Goal: Transaction & Acquisition: Subscribe to service/newsletter

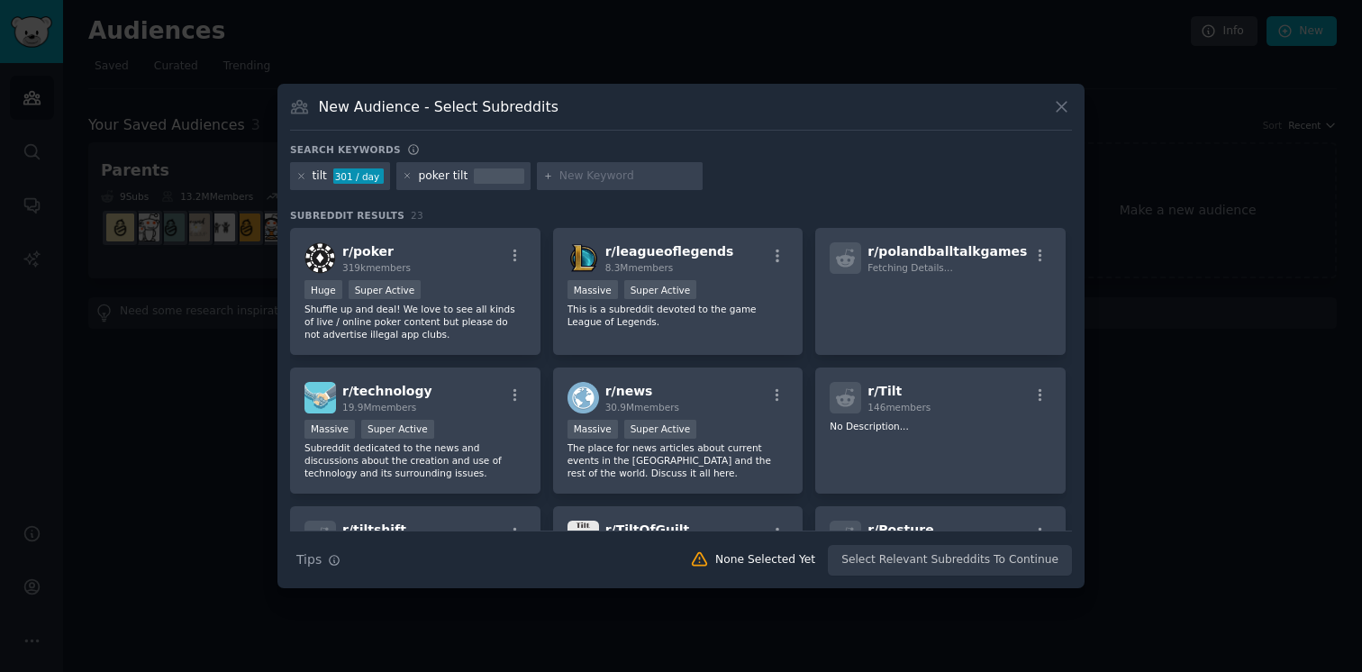
scroll to position [811, 0]
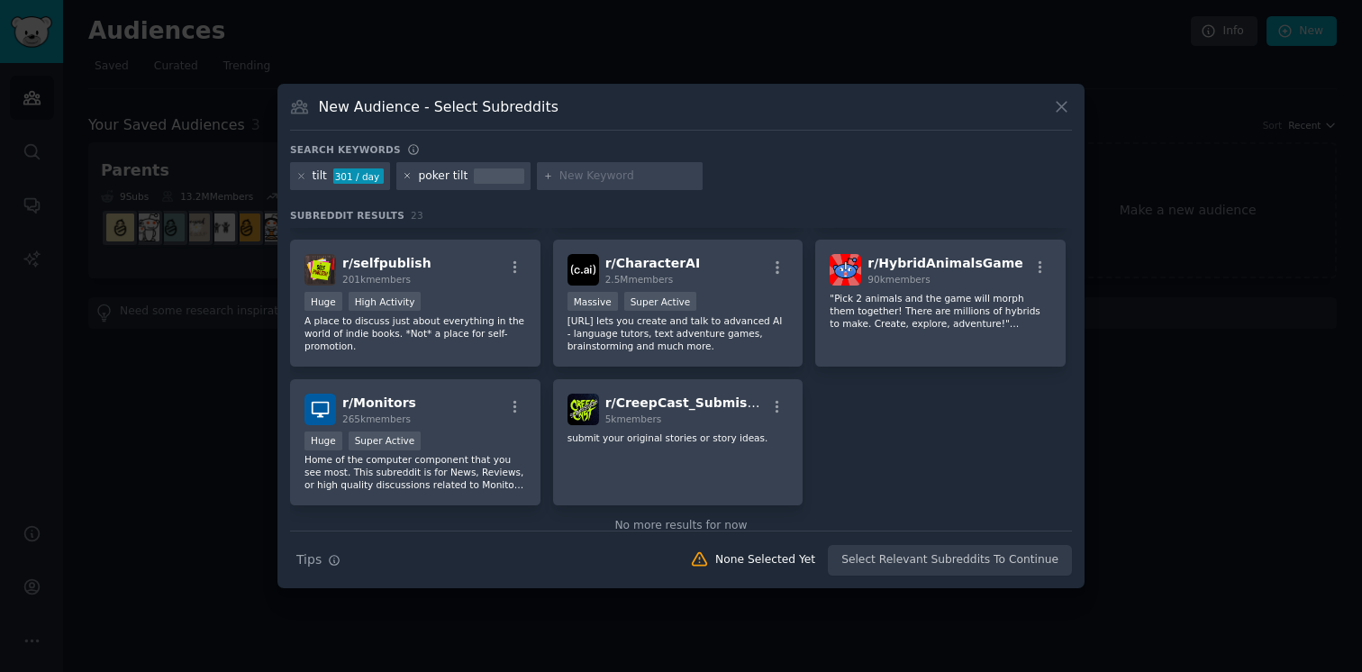
click at [408, 173] on icon at bounding box center [408, 176] width 10 height 10
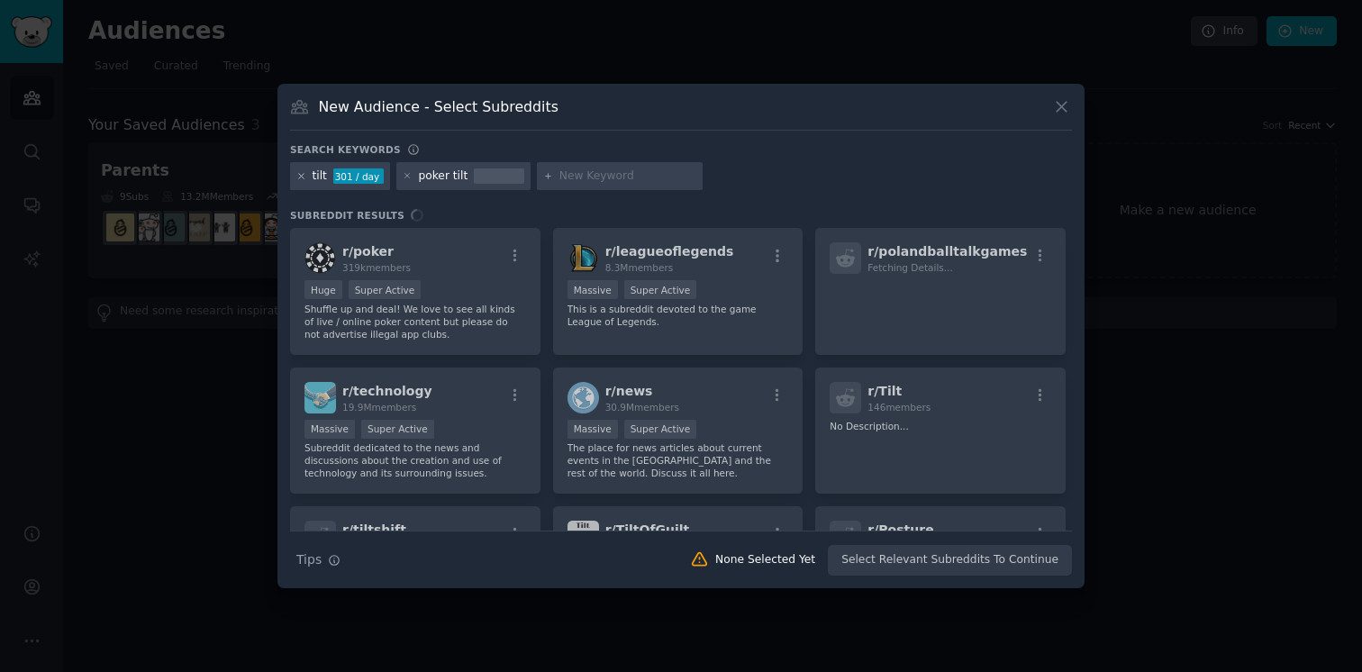
click at [301, 176] on icon at bounding box center [301, 176] width 5 height 5
click at [296, 177] on icon at bounding box center [301, 176] width 10 height 10
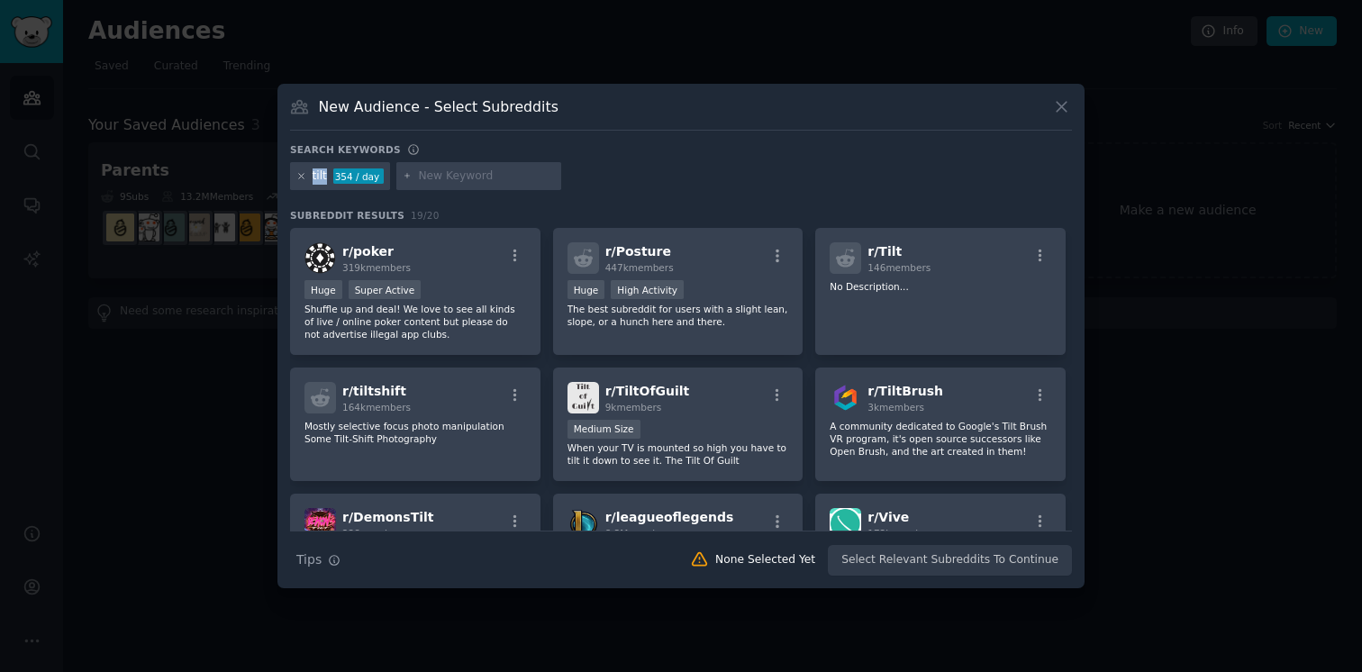
click at [296, 177] on icon at bounding box center [301, 176] width 10 height 10
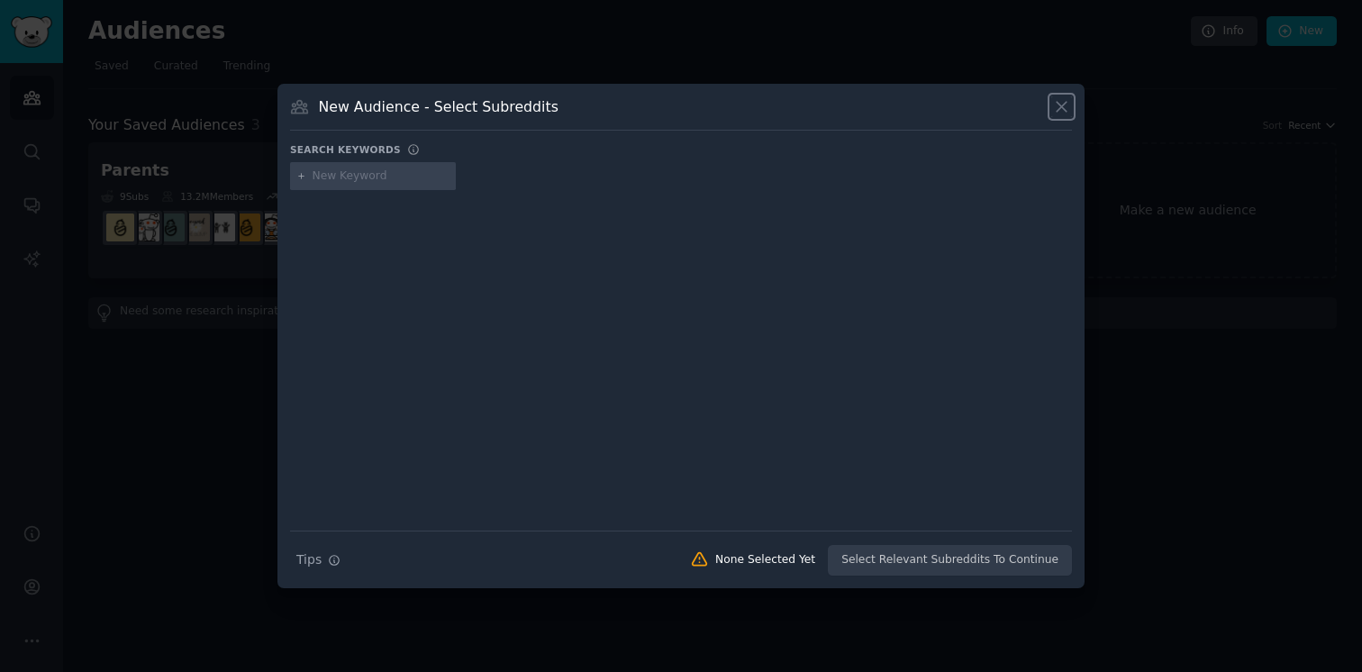
click at [1067, 101] on icon at bounding box center [1061, 106] width 19 height 19
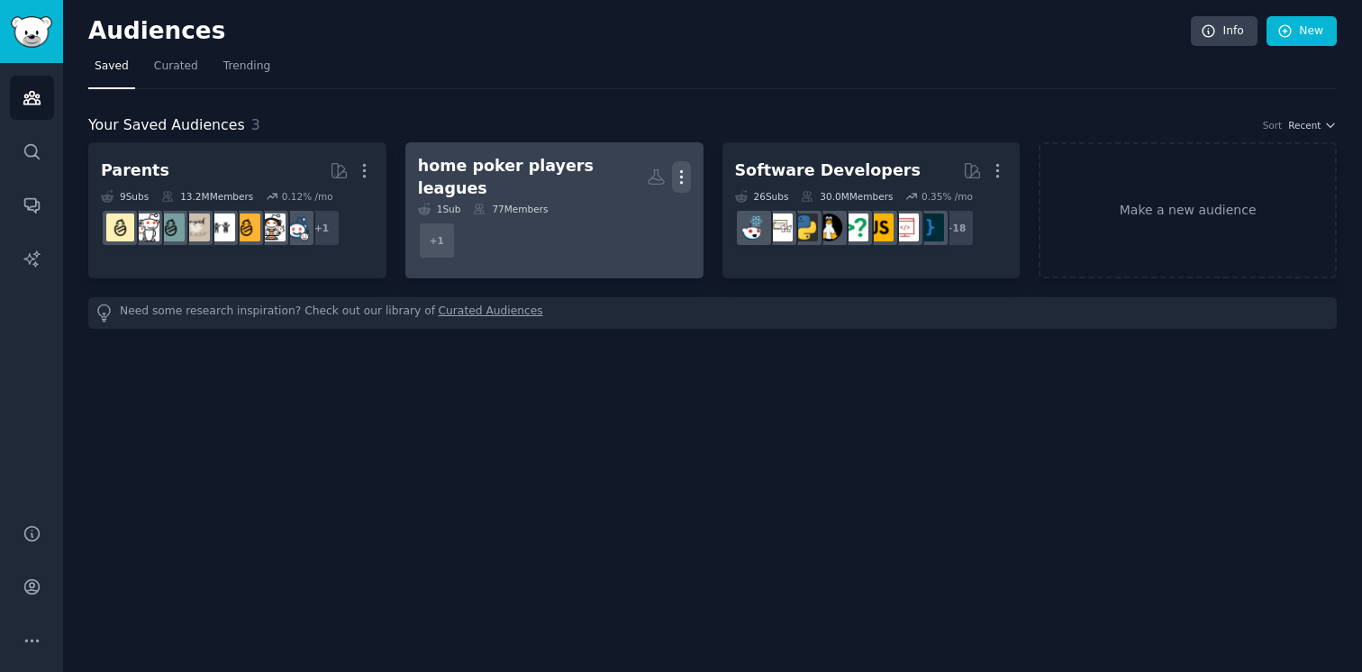
click at [684, 171] on icon "button" at bounding box center [681, 177] width 19 height 19
click at [654, 201] on div "Delete" at bounding box center [619, 215] width 86 height 38
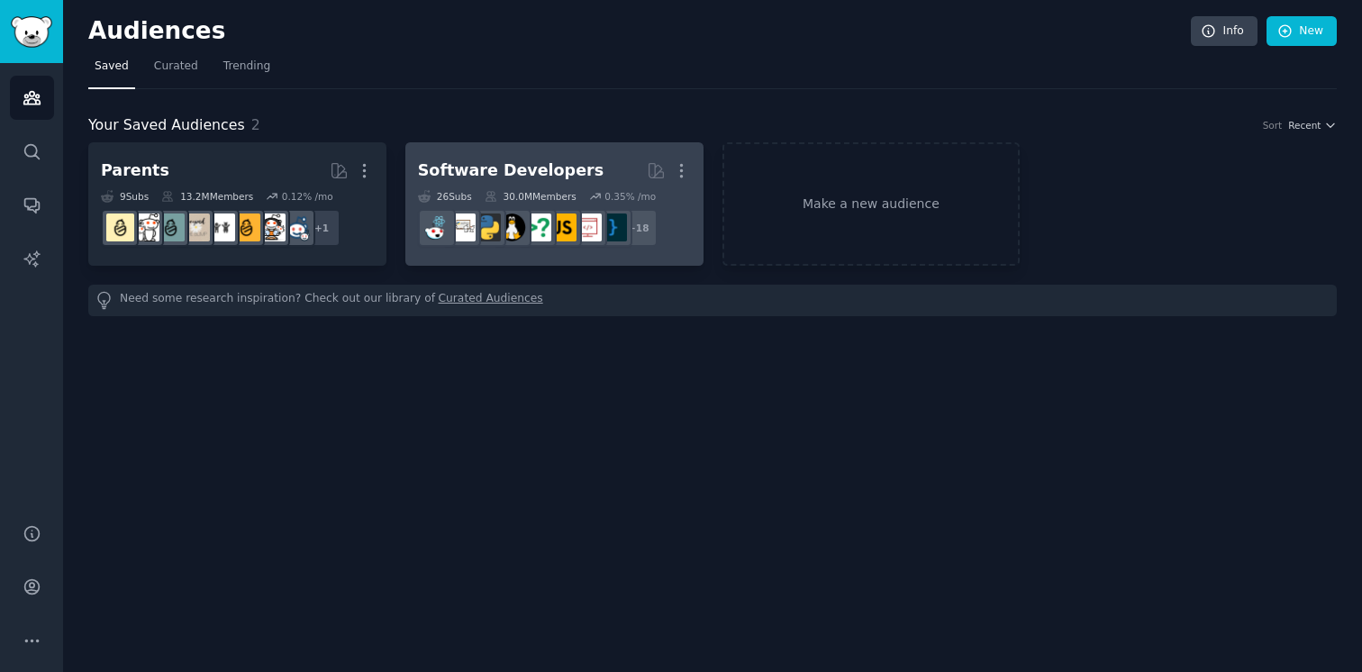
click at [568, 180] on div "Software Developers" at bounding box center [511, 170] width 186 height 23
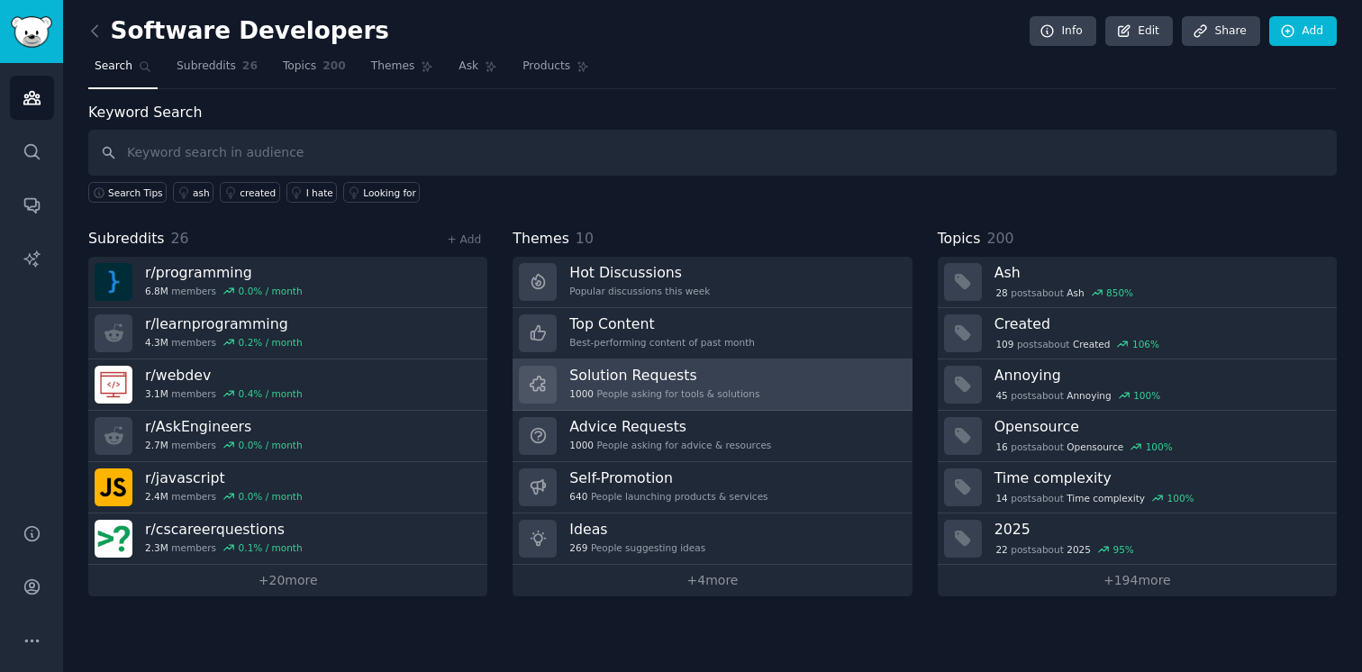
click at [699, 364] on link "Solution Requests 1000 People asking for tools & solutions" at bounding box center [711, 384] width 399 height 51
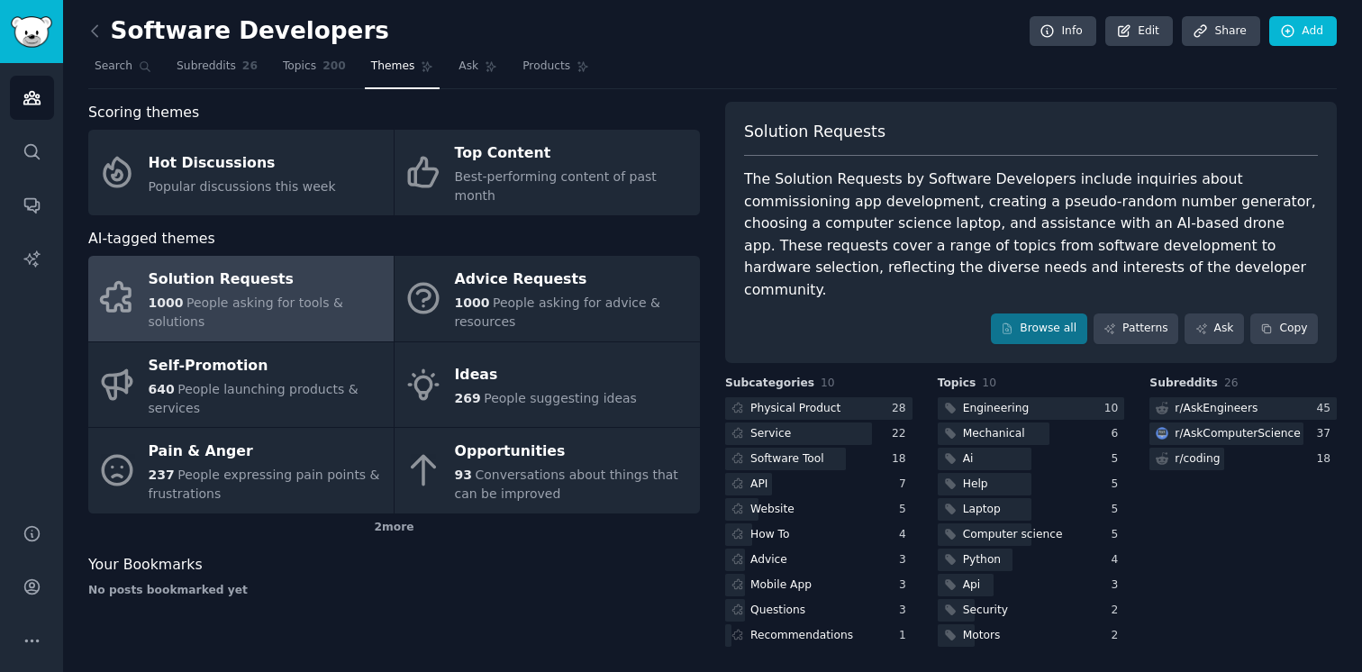
click at [699, 364] on link "Ideas 269 People suggesting ideas" at bounding box center [546, 385] width 305 height 86
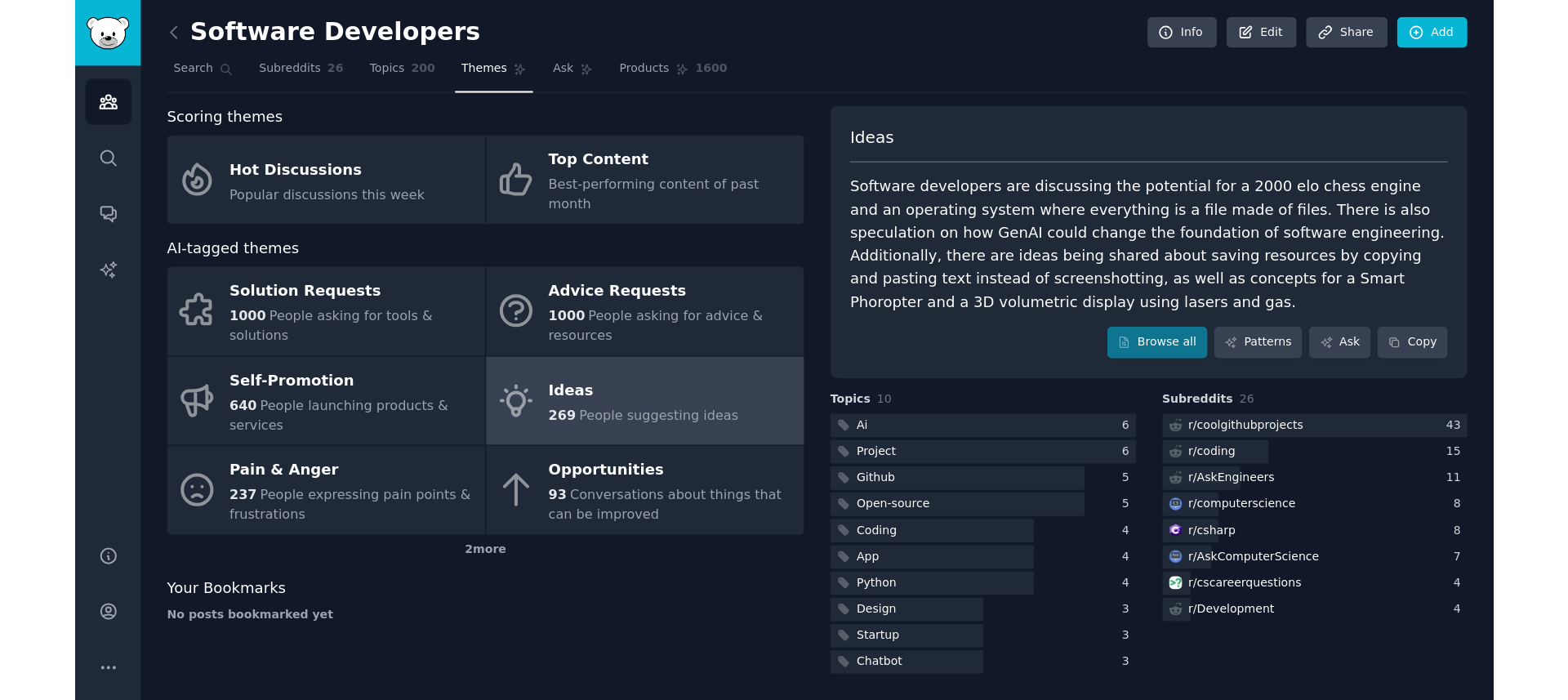
scroll to position [3, 0]
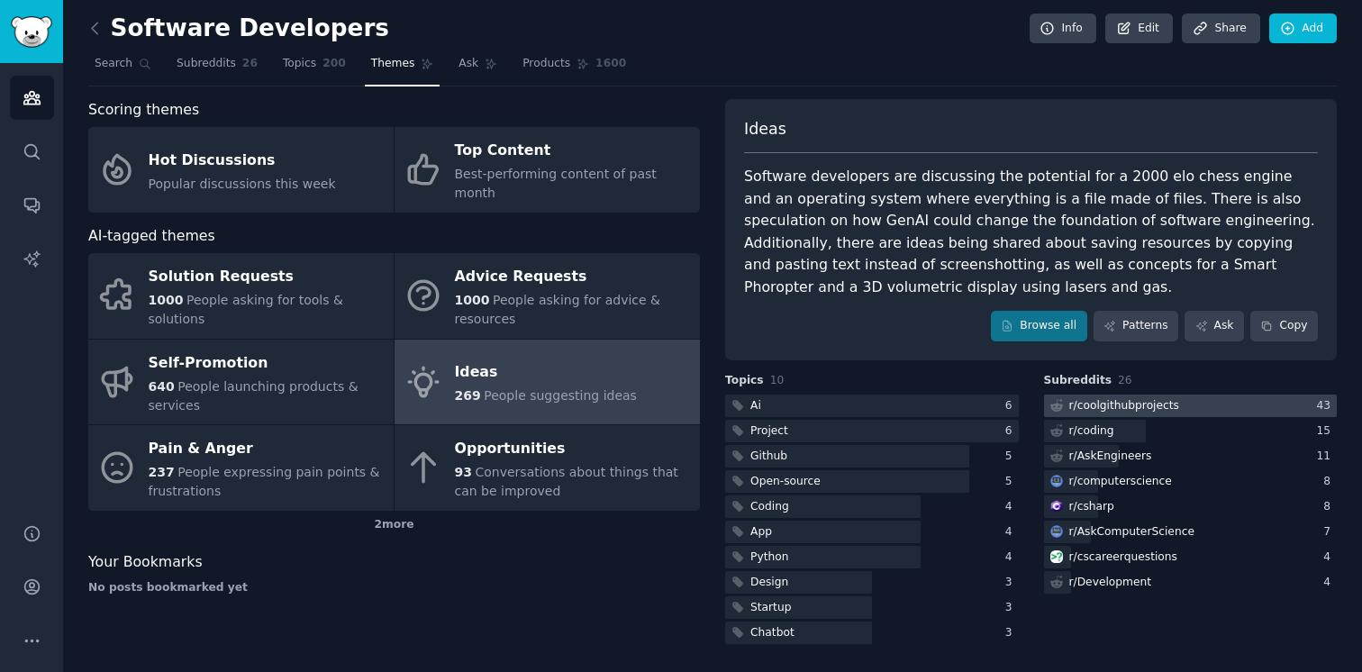
click at [1055, 407] on icon at bounding box center [1056, 405] width 13 height 13
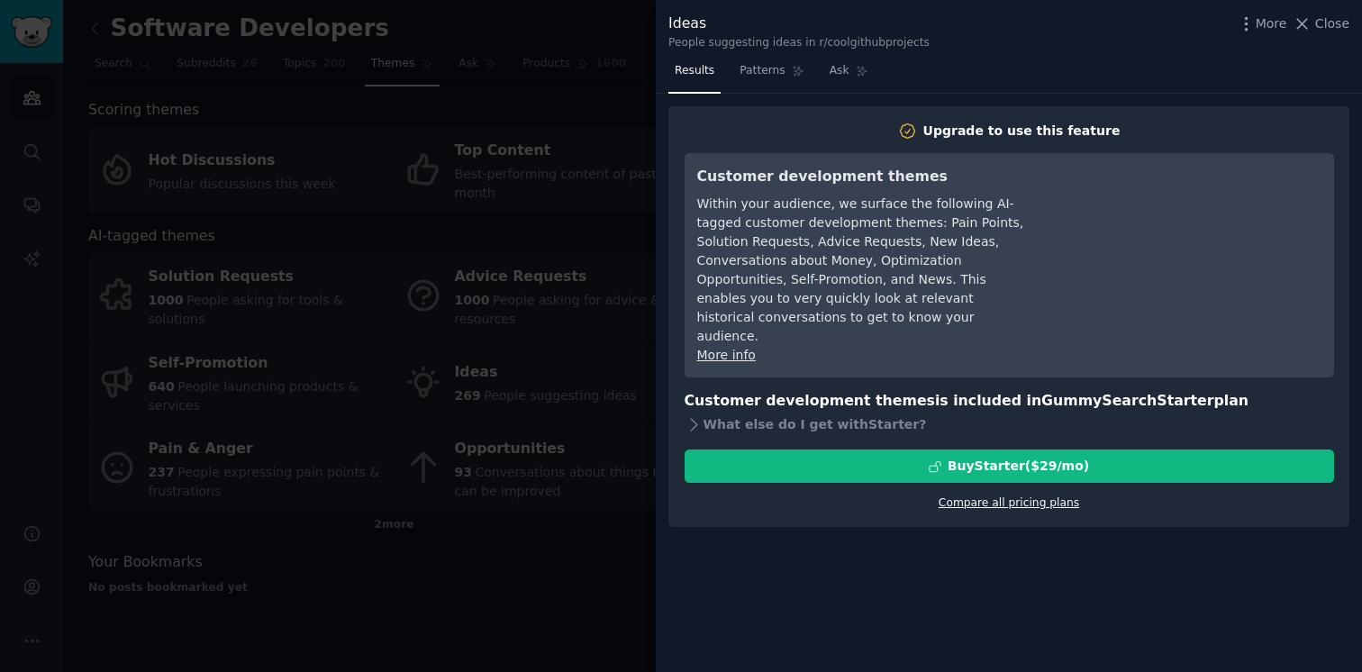
click at [1052, 496] on link "Compare all pricing plans" at bounding box center [1008, 502] width 140 height 13
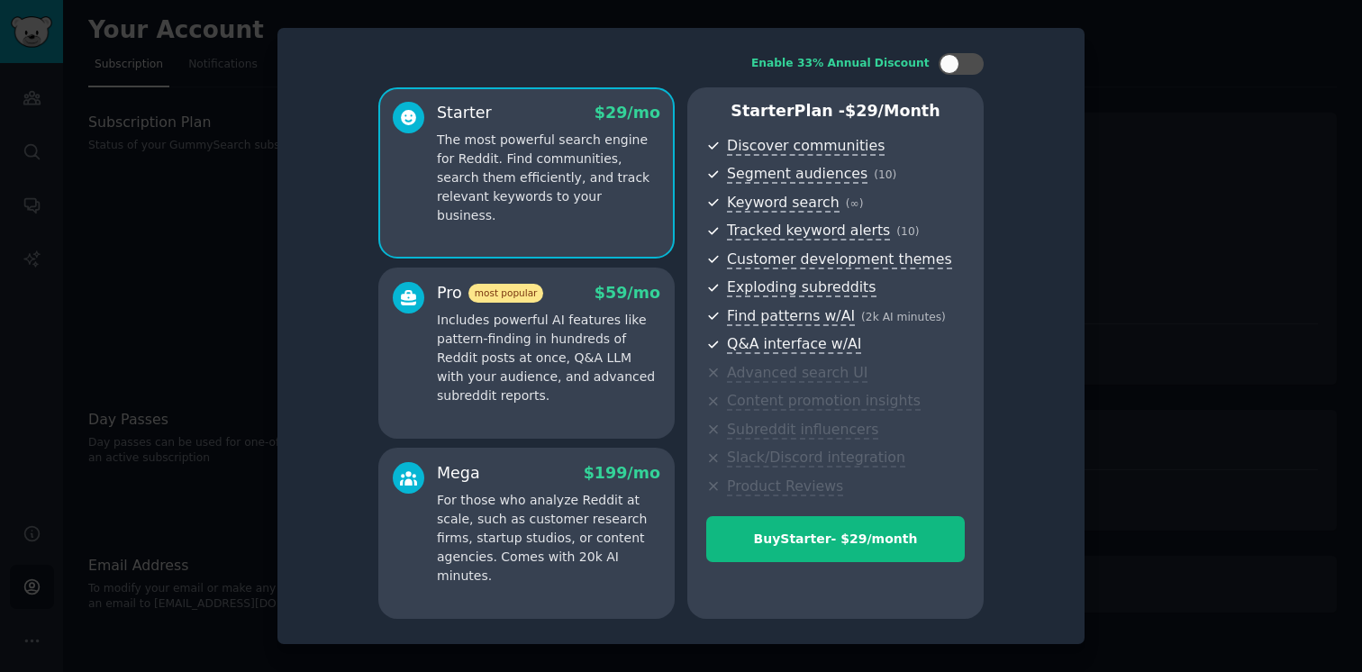
click at [1155, 119] on div at bounding box center [681, 336] width 1362 height 672
